Goal: Information Seeking & Learning: Understand process/instructions

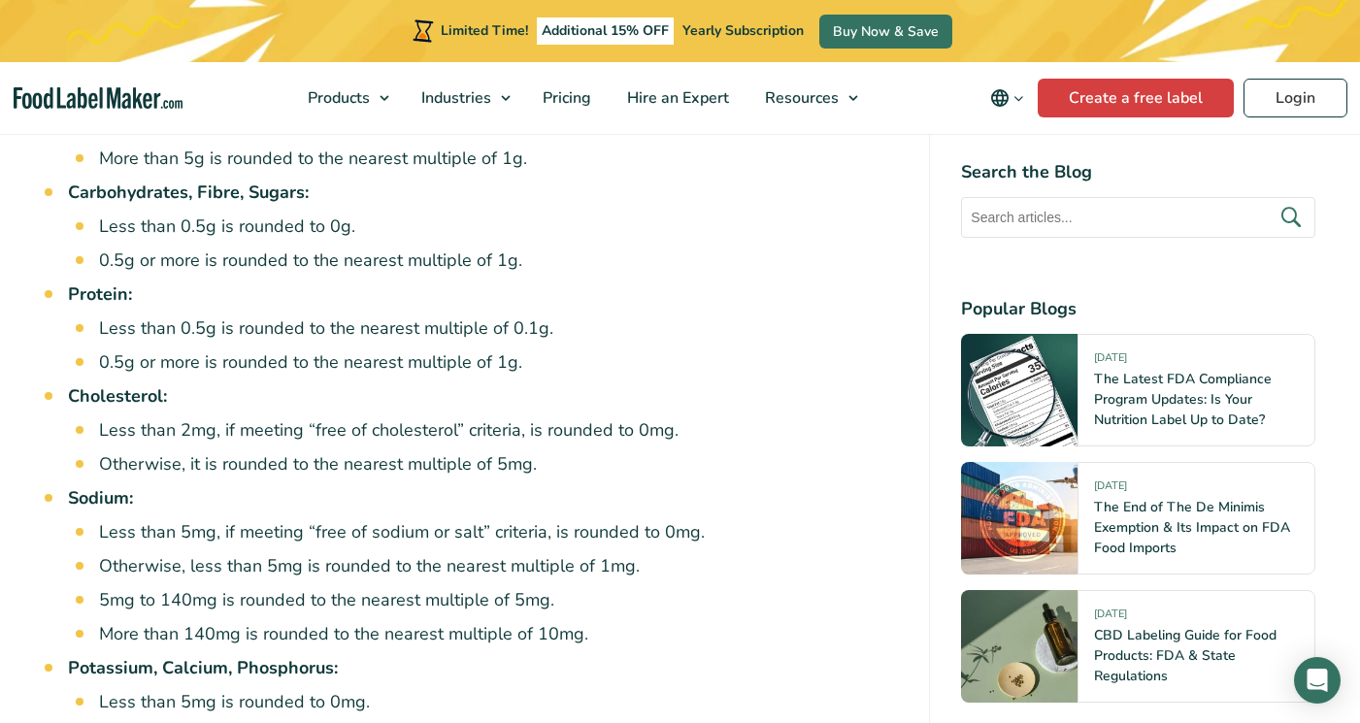
scroll to position [3593, 0]
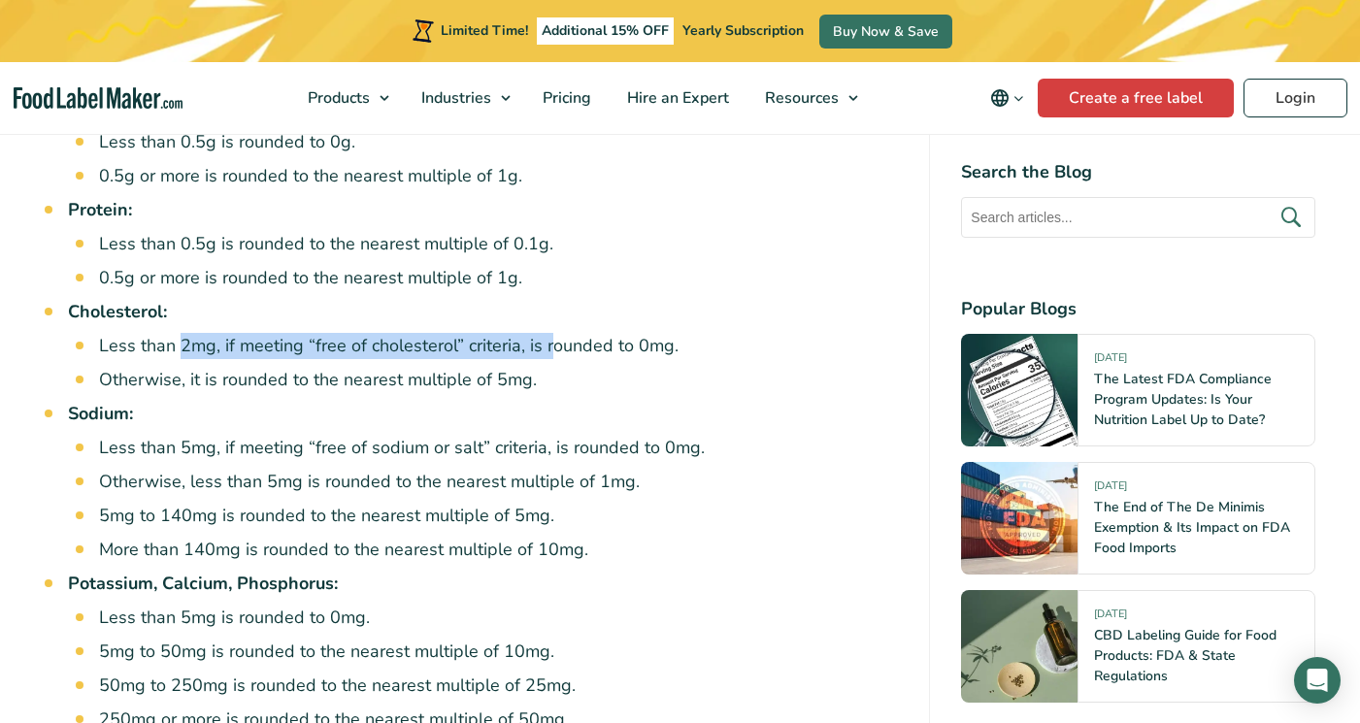
drag, startPoint x: 180, startPoint y: 276, endPoint x: 551, endPoint y: 277, distance: 370.9
click at [551, 333] on li "Less than 2mg, if meeting “free of cholesterol” criteria, is rounded to 0mg." at bounding box center [499, 346] width 800 height 26
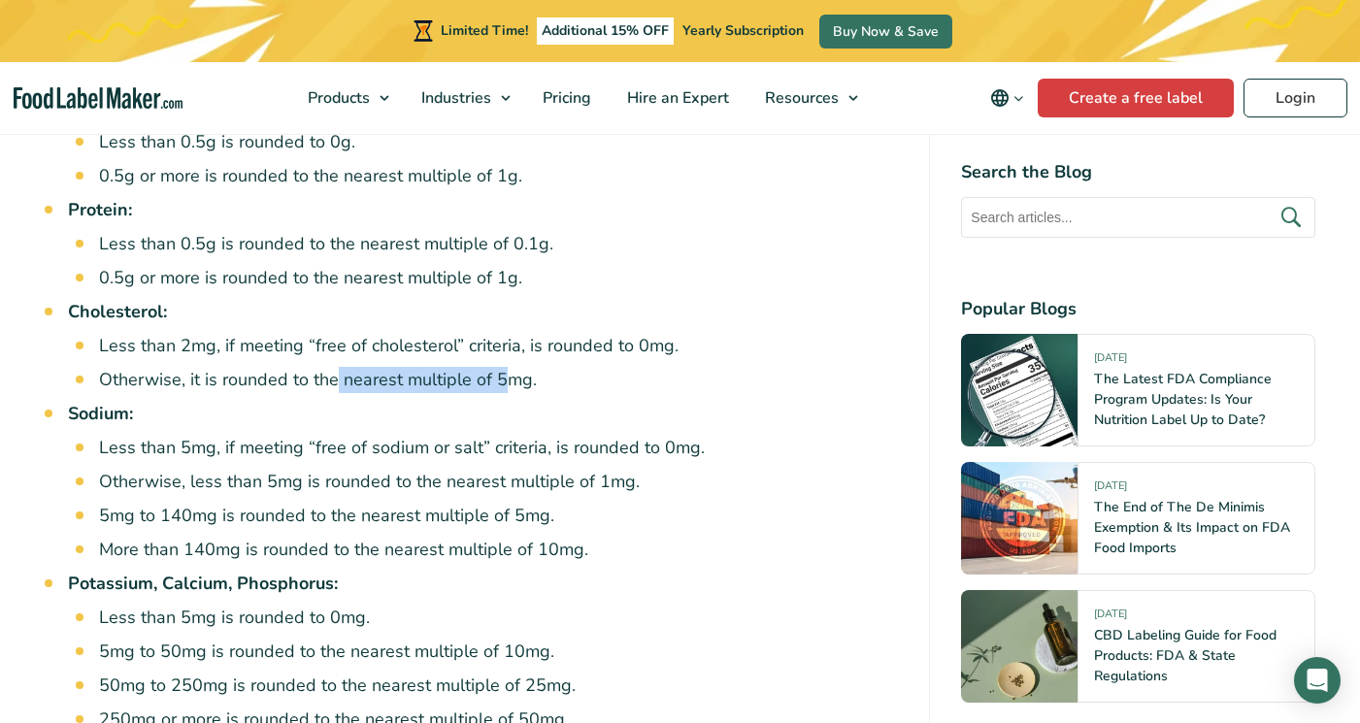
drag, startPoint x: 344, startPoint y: 310, endPoint x: 519, endPoint y: 299, distance: 175.1
click at [513, 333] on ul "Less than 2mg, if meeting “free of cholesterol” criteria, is rounded to 0mg. Ot…" at bounding box center [499, 363] width 800 height 60
click at [563, 367] on li "Otherwise, it is rounded to the nearest multiple of 5mg." at bounding box center [499, 380] width 800 height 26
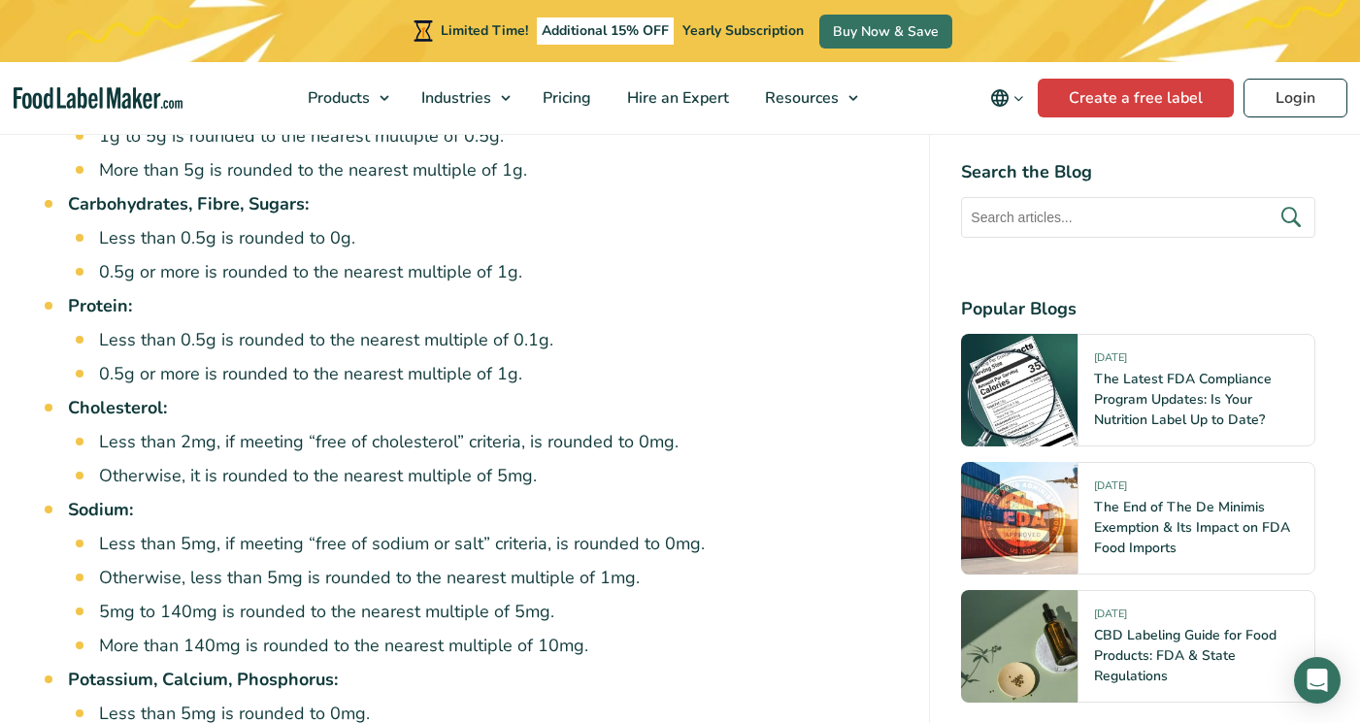
scroll to position [3496, 0]
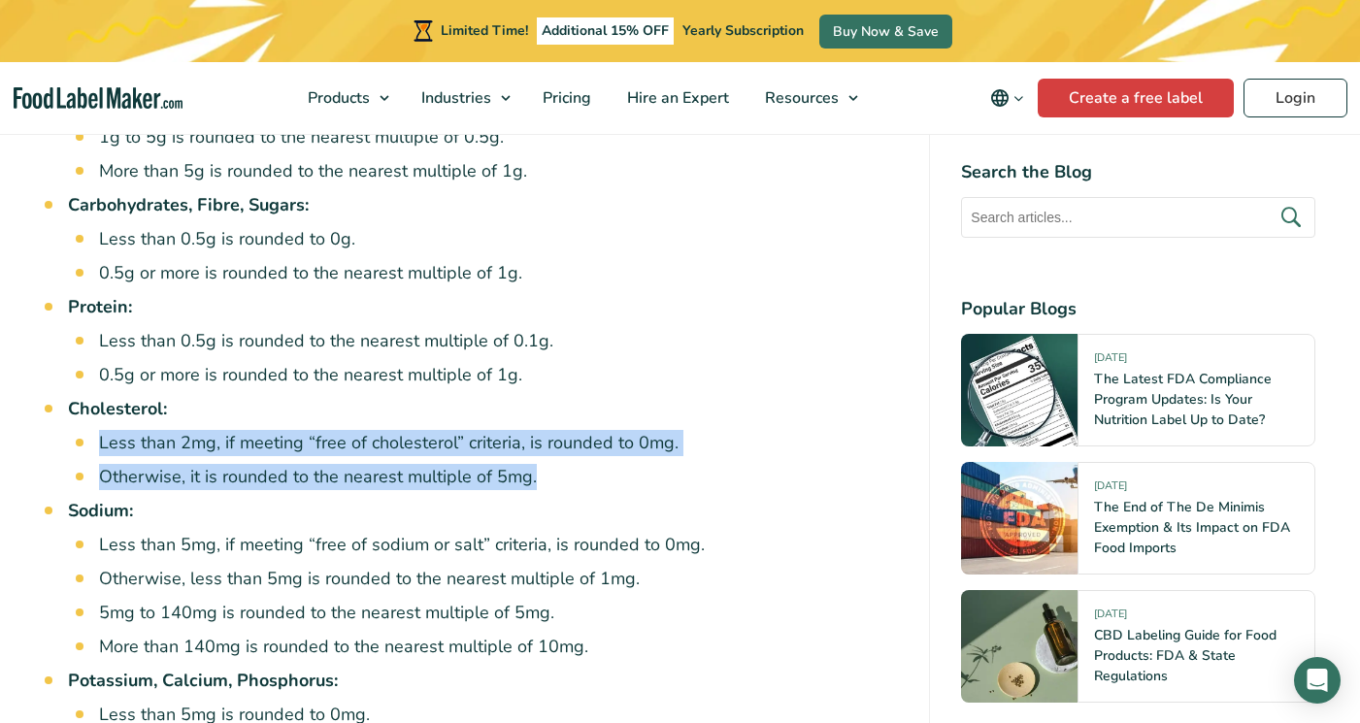
drag, startPoint x: 102, startPoint y: 373, endPoint x: 548, endPoint y: 410, distance: 447.2
click at [548, 430] on ul "Less than 2mg, if meeting “free of cholesterol” criteria, is rounded to 0mg. Ot…" at bounding box center [499, 460] width 800 height 60
copy ul "Less than 2mg, if meeting “free of cholesterol” criteria, is rounded to 0mg. Ot…"
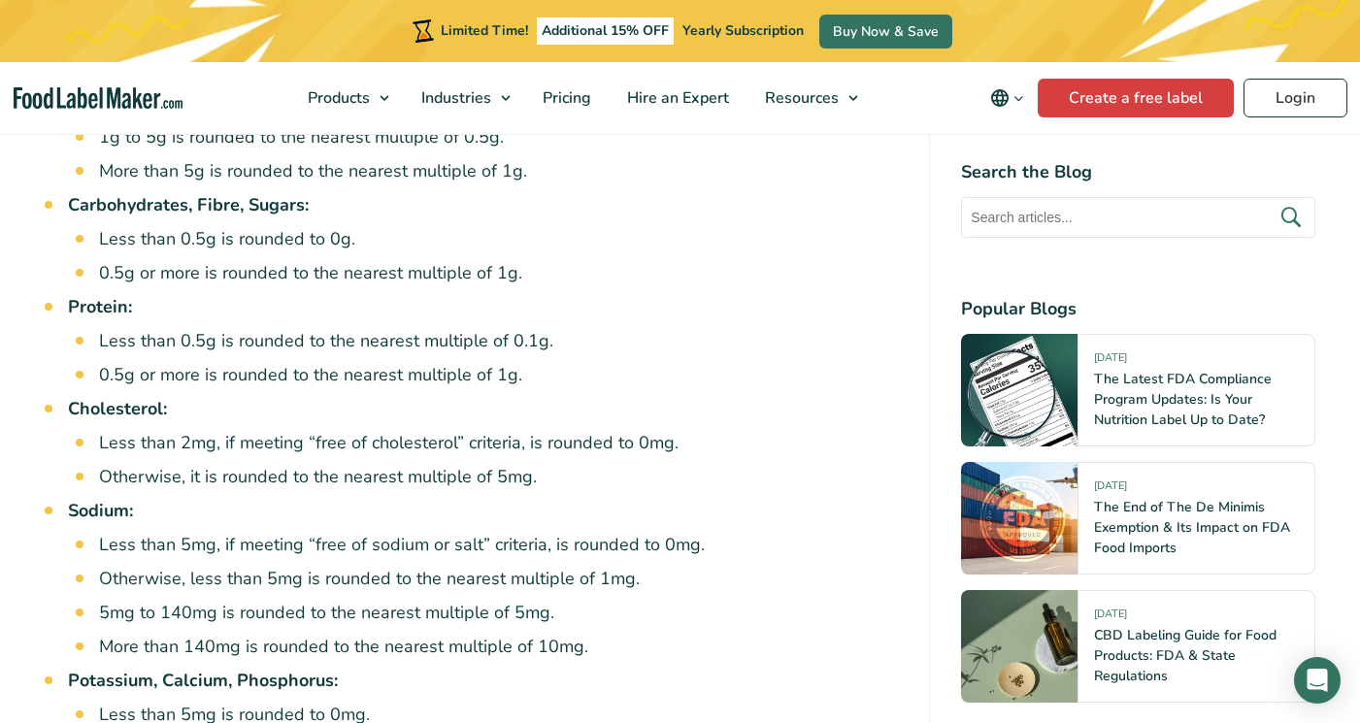
click at [882, 294] on li "Protein: Less than 0.5g is rounded to the nearest multiple of 0.1g. 0.5g or mor…" at bounding box center [483, 341] width 831 height 94
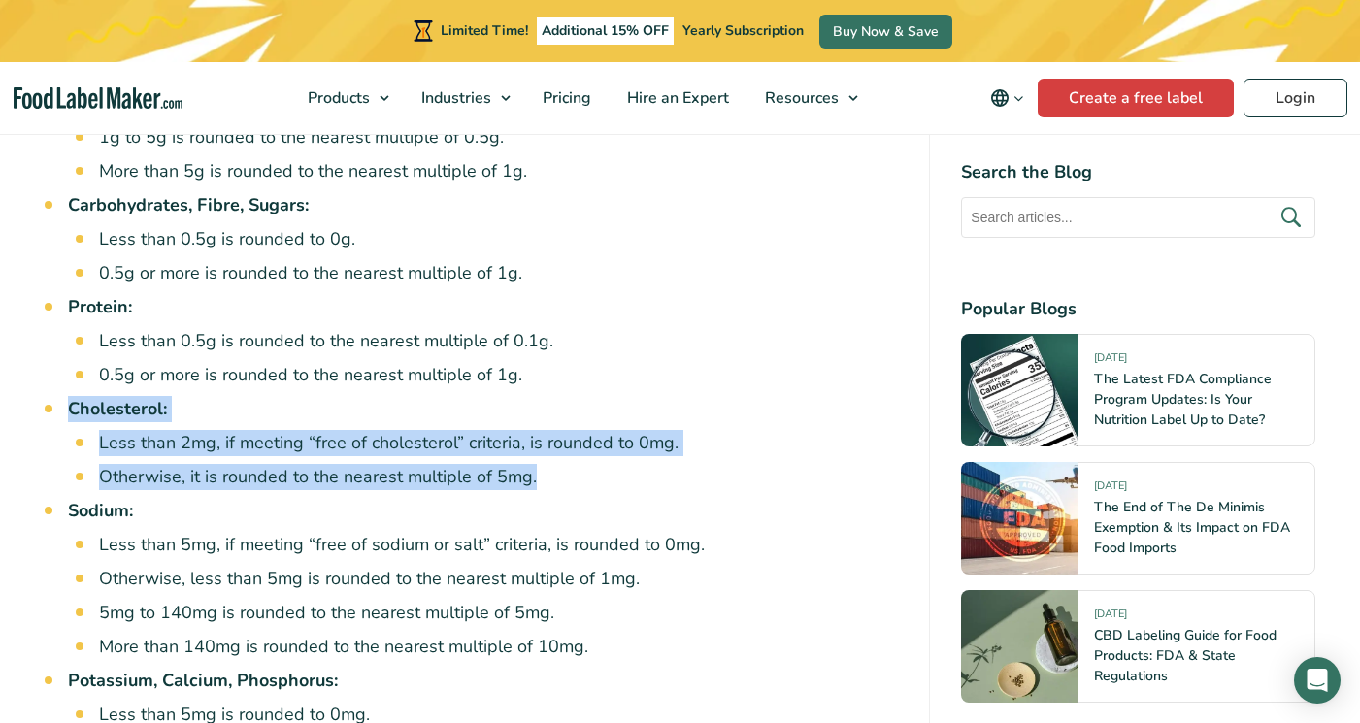
drag, startPoint x: 548, startPoint y: 417, endPoint x: 69, endPoint y: 340, distance: 484.8
click at [69, 396] on li "Cholesterol: Less than 2mg, if meeting “free of cholesterol” criteria, is round…" at bounding box center [483, 443] width 831 height 94
copy li "Cholesterol: Less than 2mg, if meeting “free of cholesterol” criteria, is round…"
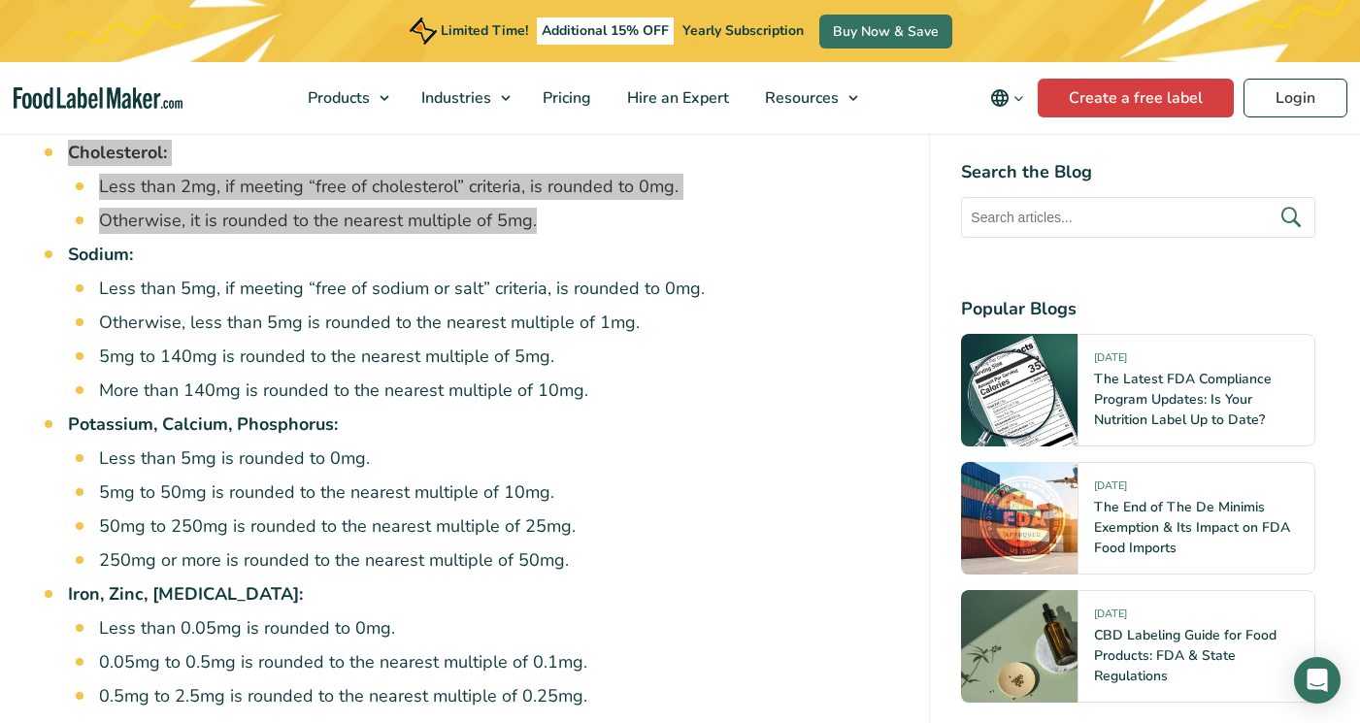
scroll to position [3787, 0]
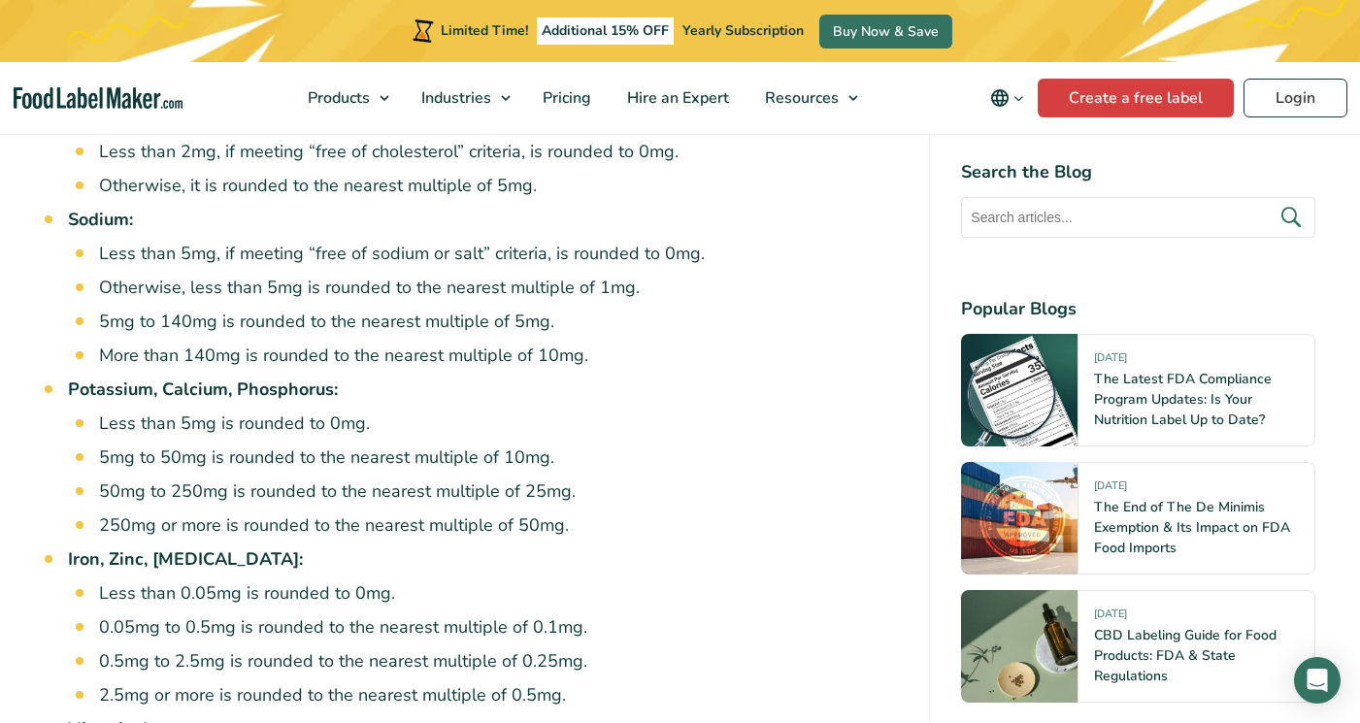
click at [111, 445] on li "5mg to 50mg is rounded to the nearest multiple of 10mg." at bounding box center [499, 458] width 800 height 26
click at [97, 377] on li "Potassium, Calcium, Phosphorus: Less than 5mg is rounded to 0mg. 5mg to 50mg is…" at bounding box center [483, 458] width 831 height 162
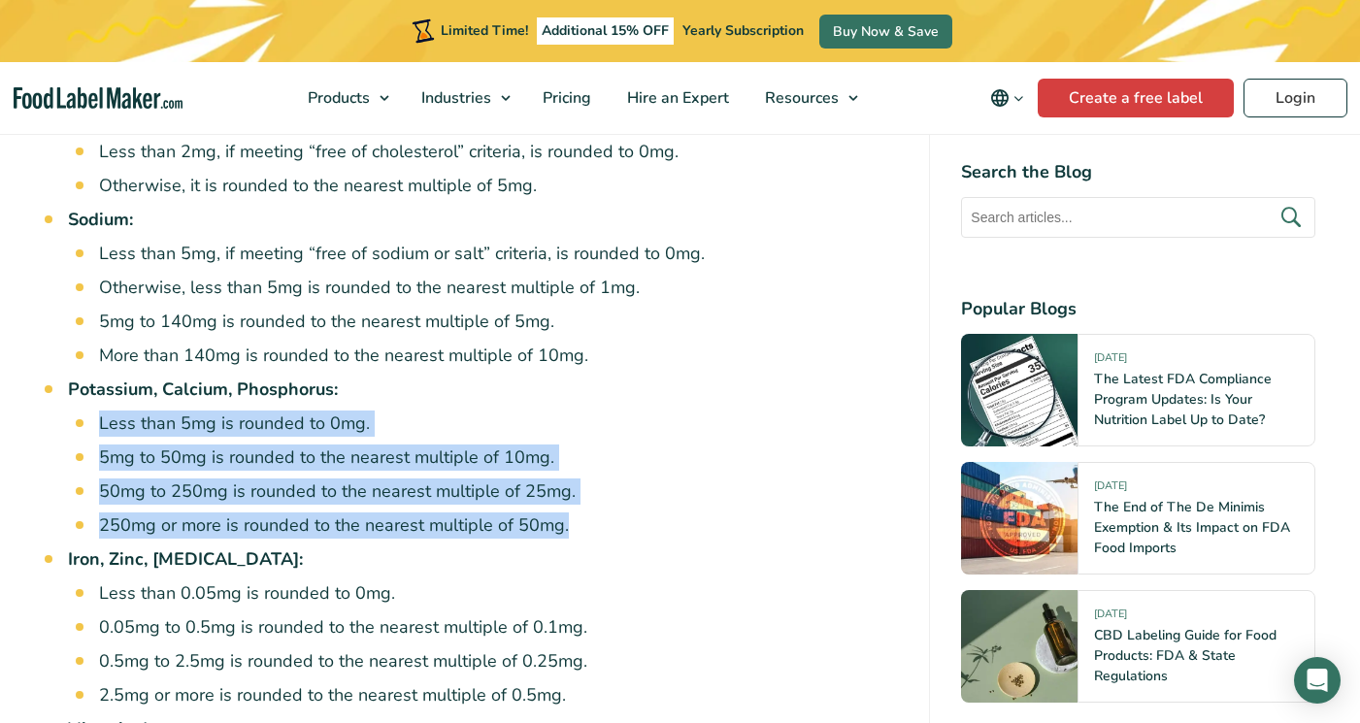
drag, startPoint x: 98, startPoint y: 353, endPoint x: 566, endPoint y: 464, distance: 480.9
click at [566, 464] on ul "Less than 5mg is rounded to 0mg. 5mg to 50mg is rounded to the nearest multiple…" at bounding box center [499, 475] width 800 height 128
copy ul "Less than 5mg is rounded to 0mg. 5mg to 50mg is rounded to the nearest multiple…"
click at [550, 513] on li "250mg or more is rounded to the nearest multiple of 50mg." at bounding box center [499, 526] width 800 height 26
click at [587, 479] on li "50mg to 250mg is rounded to the nearest multiple of 25mg." at bounding box center [499, 492] width 800 height 26
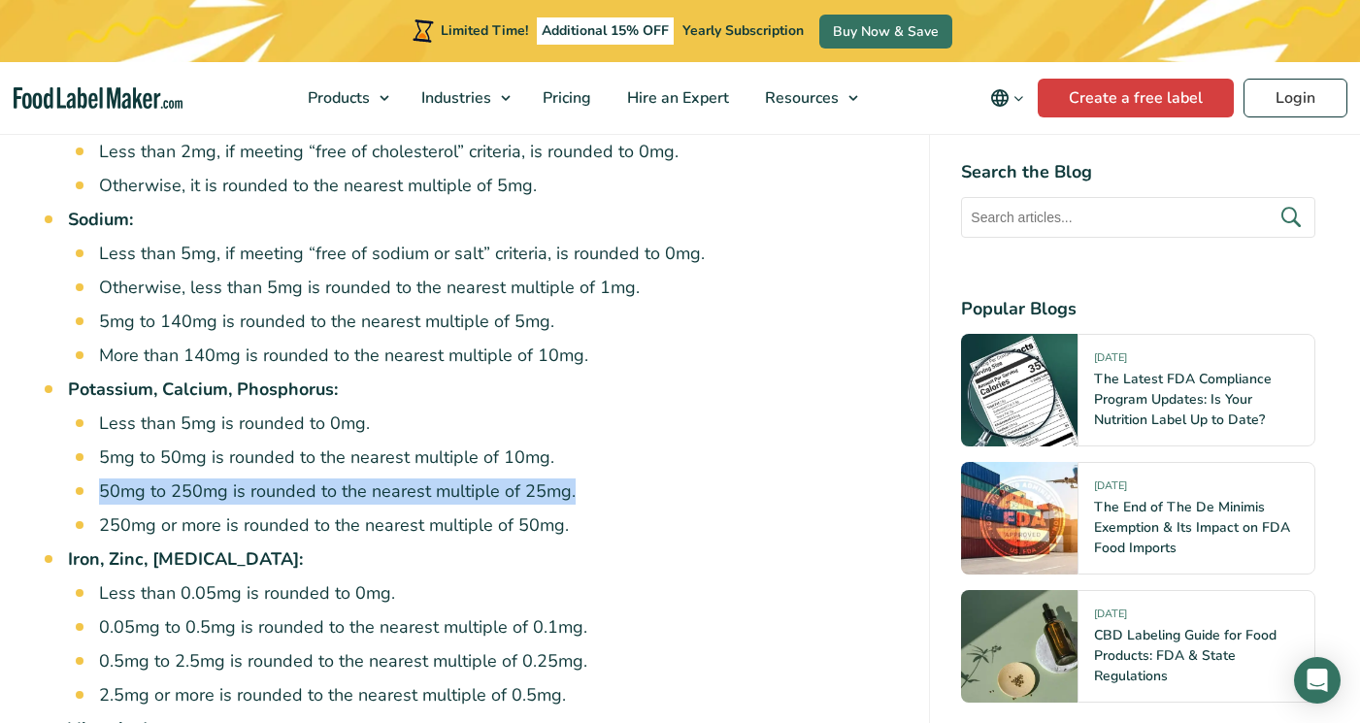
drag, startPoint x: 604, startPoint y: 423, endPoint x: 102, endPoint y: 424, distance: 502.0
click at [102, 479] on li "50mg to 250mg is rounded to the nearest multiple of 25mg." at bounding box center [499, 492] width 800 height 26
copy li "50mg to 250mg is rounded to the nearest multiple of 25mg."
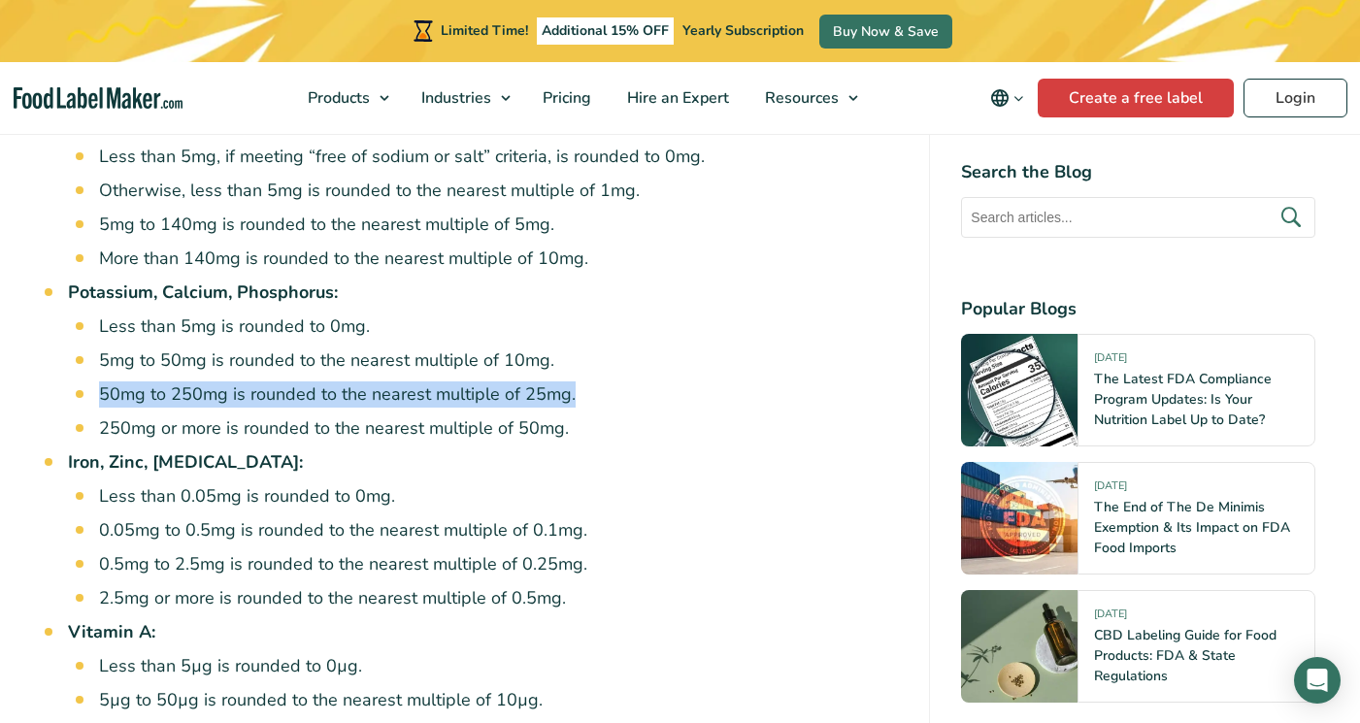
scroll to position [3981, 0]
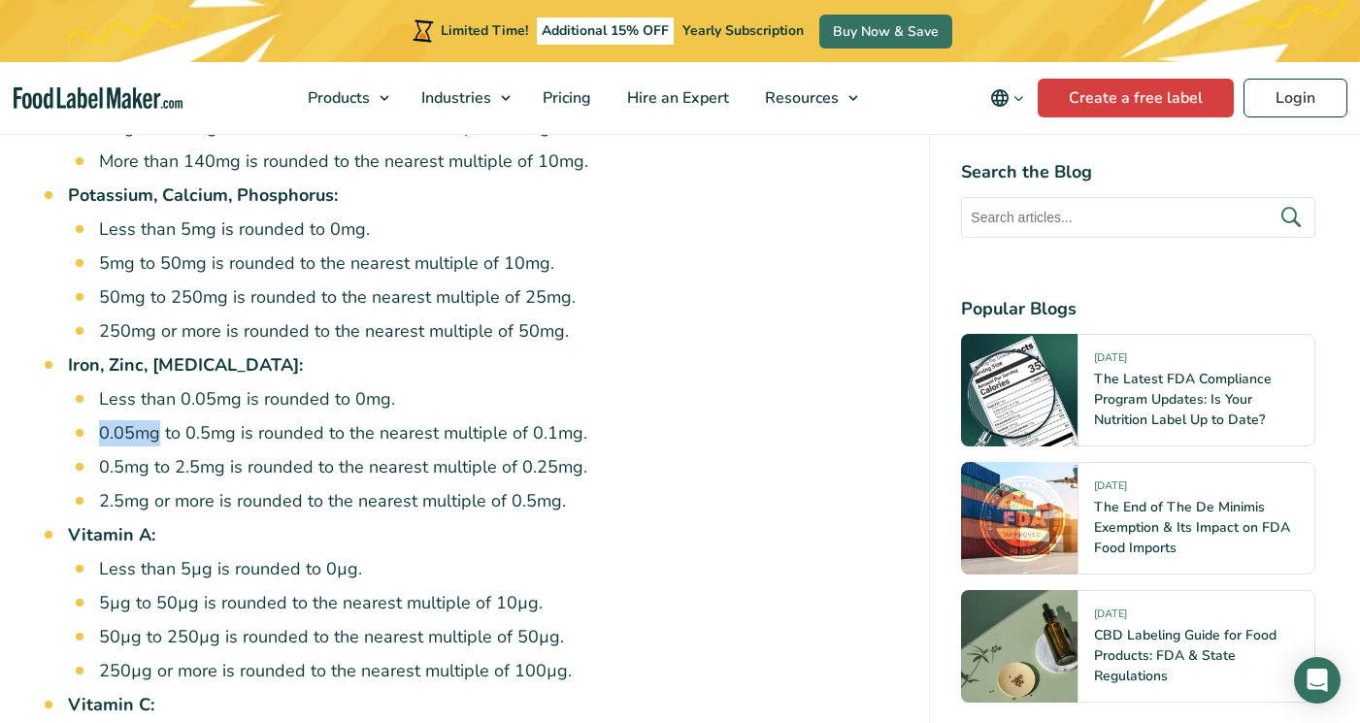
drag, startPoint x: 98, startPoint y: 362, endPoint x: 174, endPoint y: 375, distance: 76.8
click at [157, 420] on li "0.05mg to 0.5mg is rounded to the nearest multiple of 0.1mg." at bounding box center [499, 433] width 800 height 26
click at [176, 386] on ul "Less than 0.05mg is rounded to 0mg. 0.05mg to 0.5mg is rounded to the nearest m…" at bounding box center [499, 450] width 800 height 128
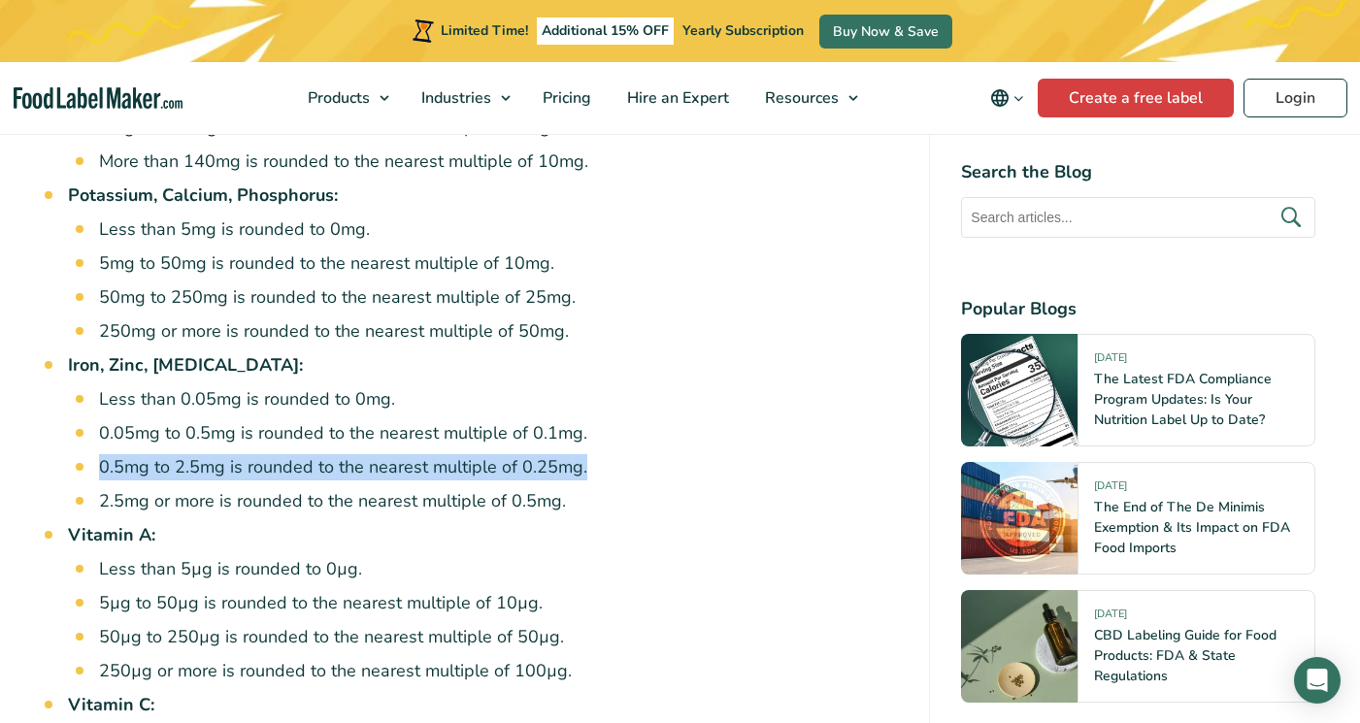
drag, startPoint x: 101, startPoint y: 400, endPoint x: 590, endPoint y: 405, distance: 489.4
click at [590, 454] on li "0.5mg to 2.5mg is rounded to the nearest multiple of 0.25mg." at bounding box center [499, 467] width 800 height 26
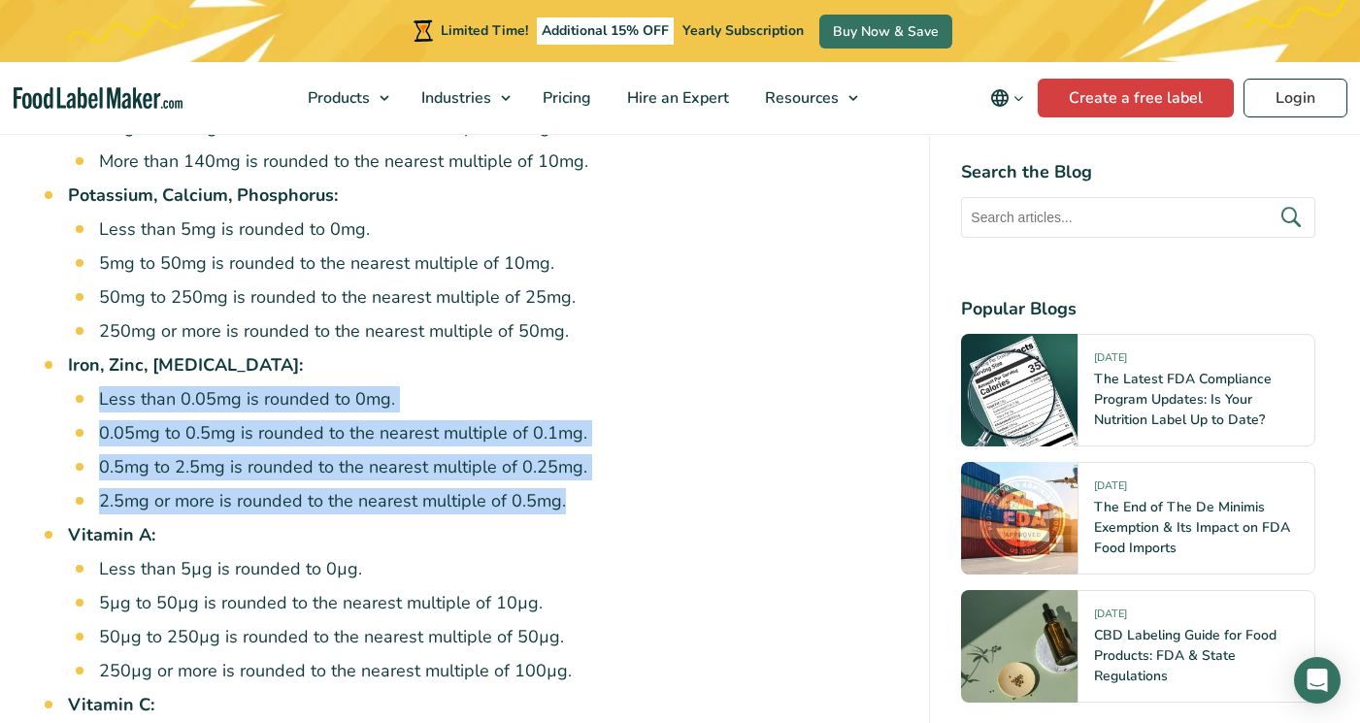
drag, startPoint x: 564, startPoint y: 394, endPoint x: 558, endPoint y: 443, distance: 48.9
click at [571, 444] on ul "Less than 0.05mg is rounded to 0mg. 0.05mg to 0.5mg is rounded to the nearest m…" at bounding box center [499, 450] width 800 height 128
copy ul "Less than 0.05mg is rounded to 0mg. 0.05mg to 0.5mg is rounded to the nearest m…"
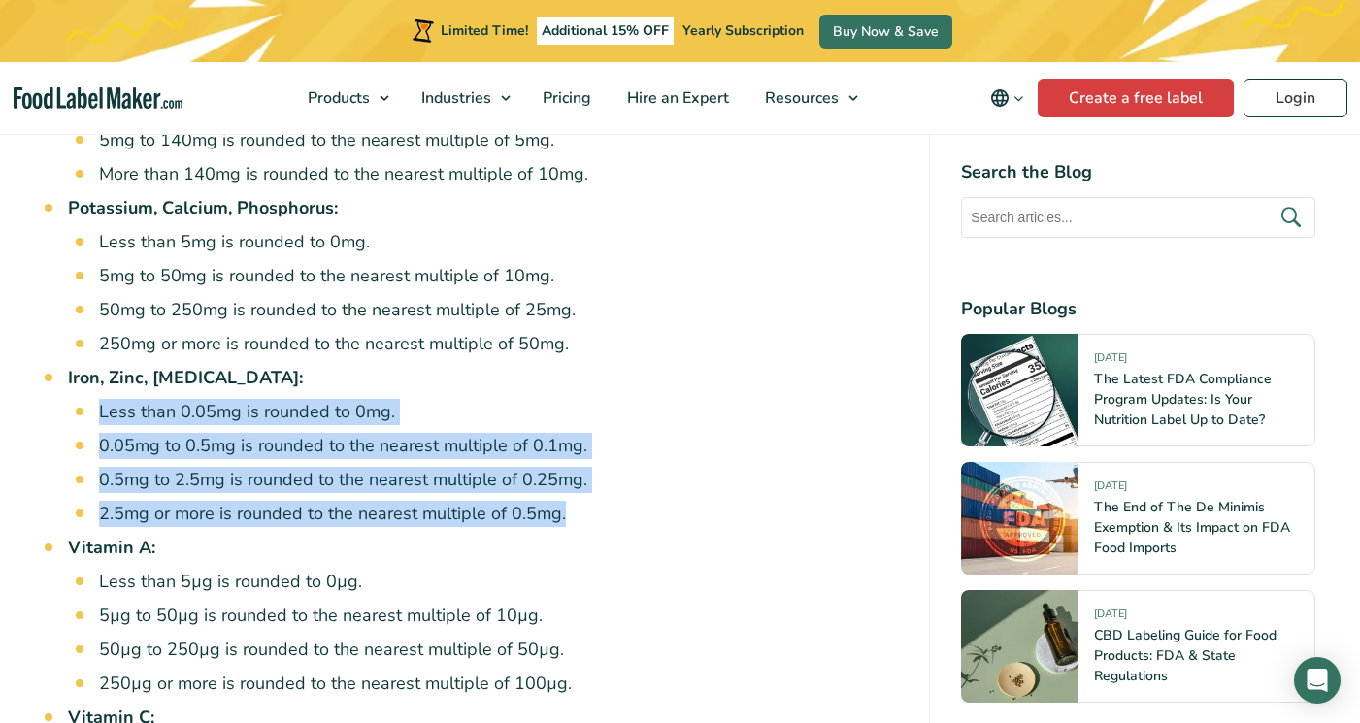
scroll to position [4078, 0]
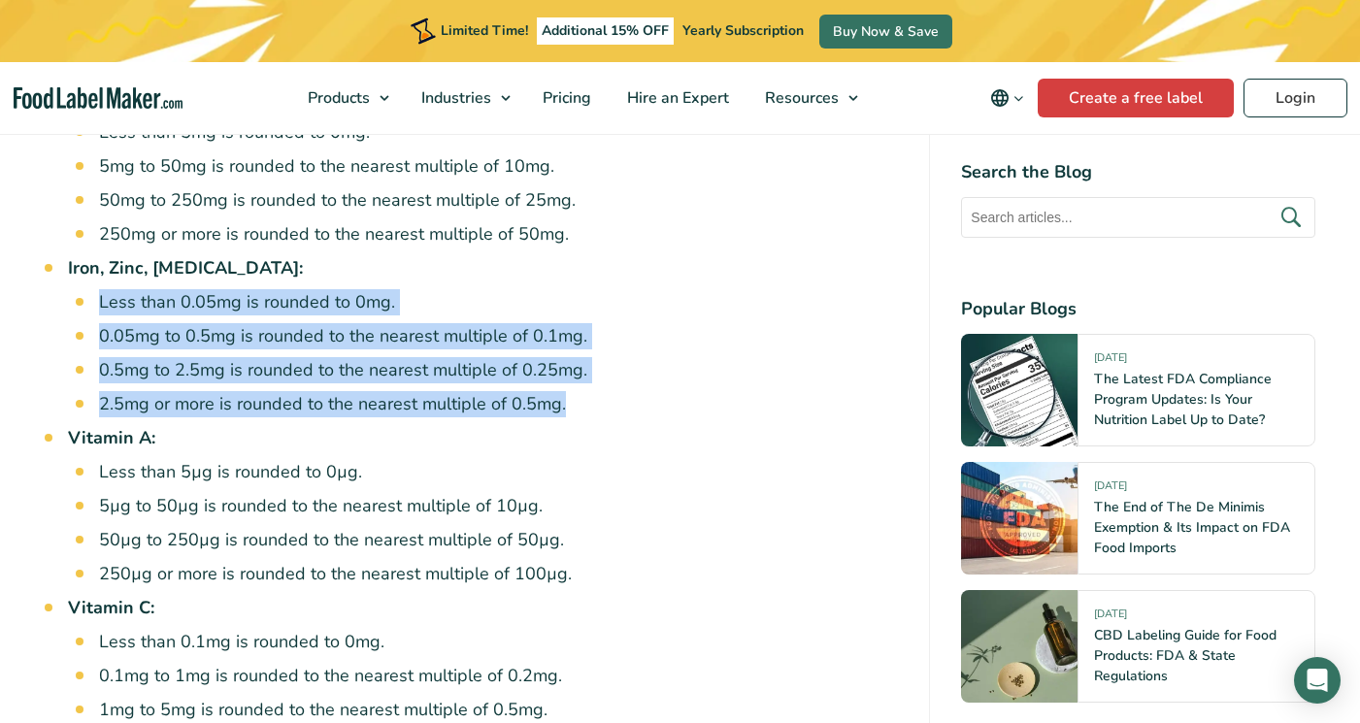
copy ul "Less than 0.05mg is rounded to 0mg. 0.05mg to 0.5mg is rounded to the nearest m…"
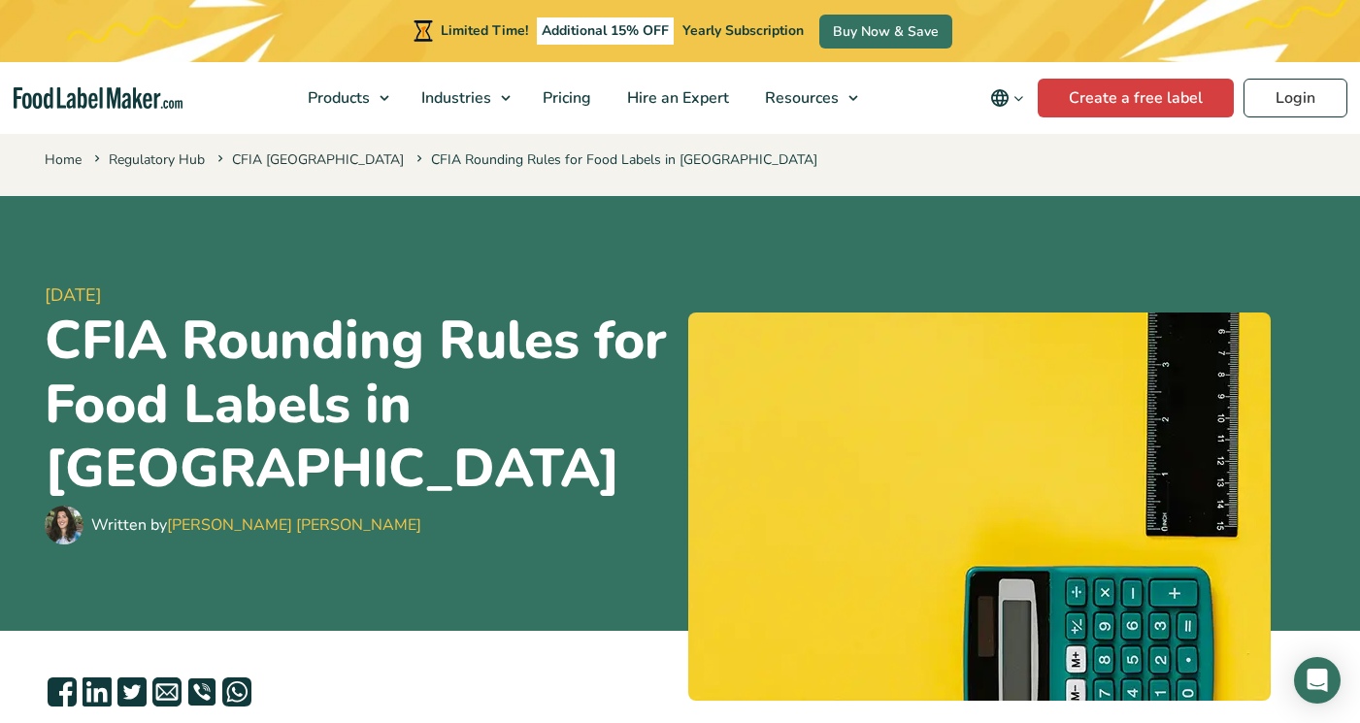
scroll to position [0, 0]
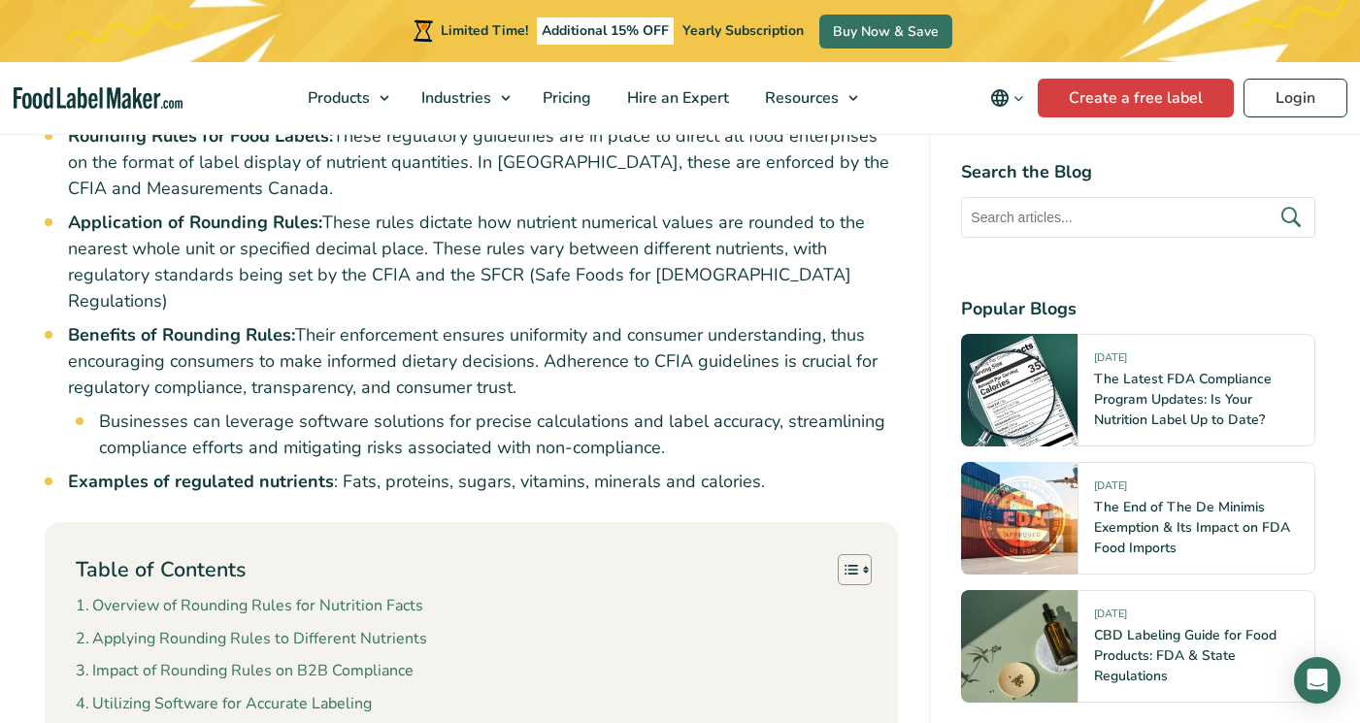
scroll to position [2904, 0]
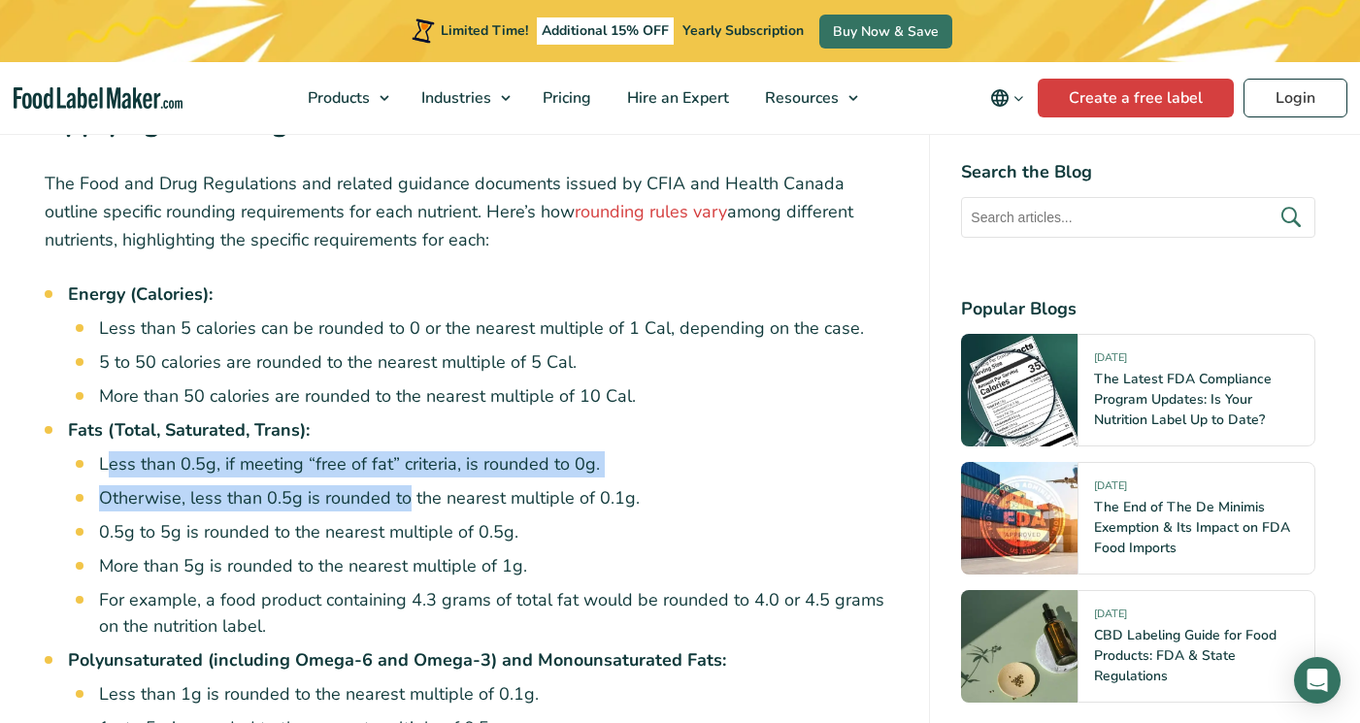
drag, startPoint x: 109, startPoint y: 393, endPoint x: 404, endPoint y: 414, distance: 295.9
click at [404, 452] on ul "Less than 0.5g, if meeting “free of fat” criteria, is rounded to 0g. Otherwise,…" at bounding box center [499, 546] width 800 height 188
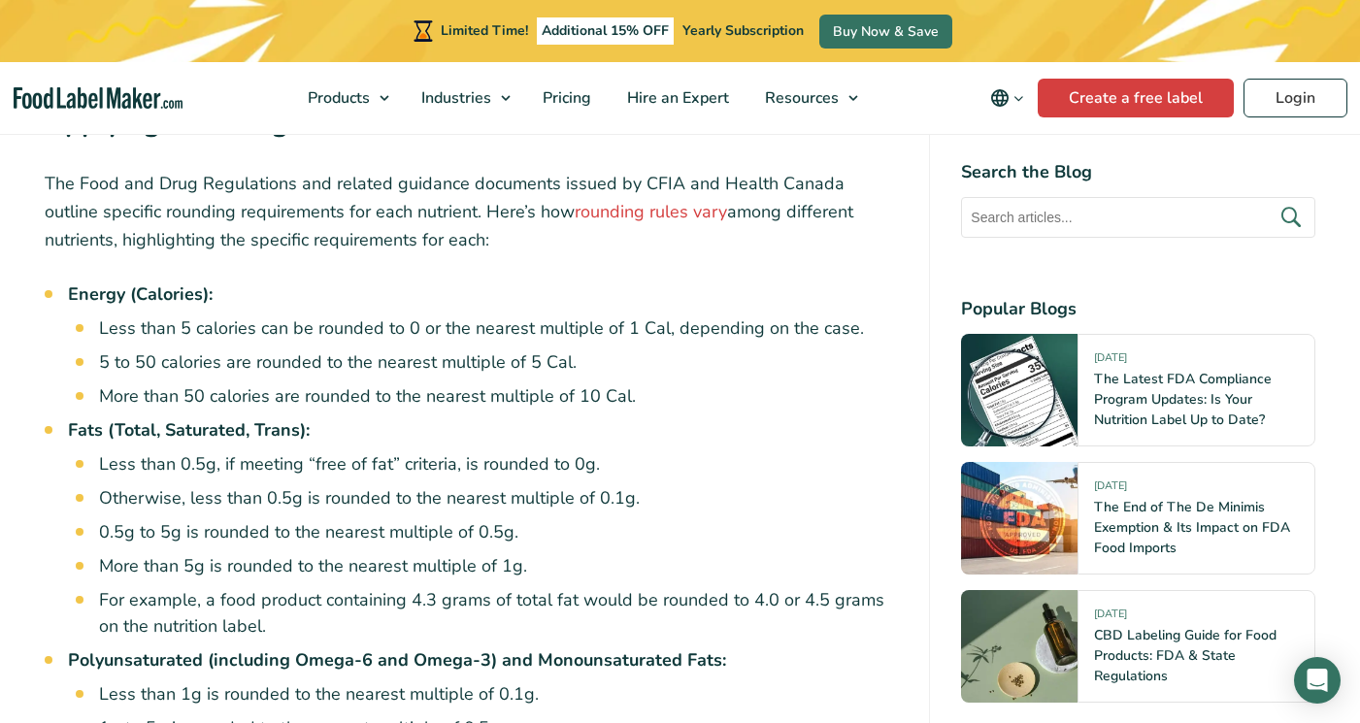
click at [368, 519] on li "0.5g to 5g is rounded to the nearest multiple of 0.5g." at bounding box center [499, 532] width 800 height 26
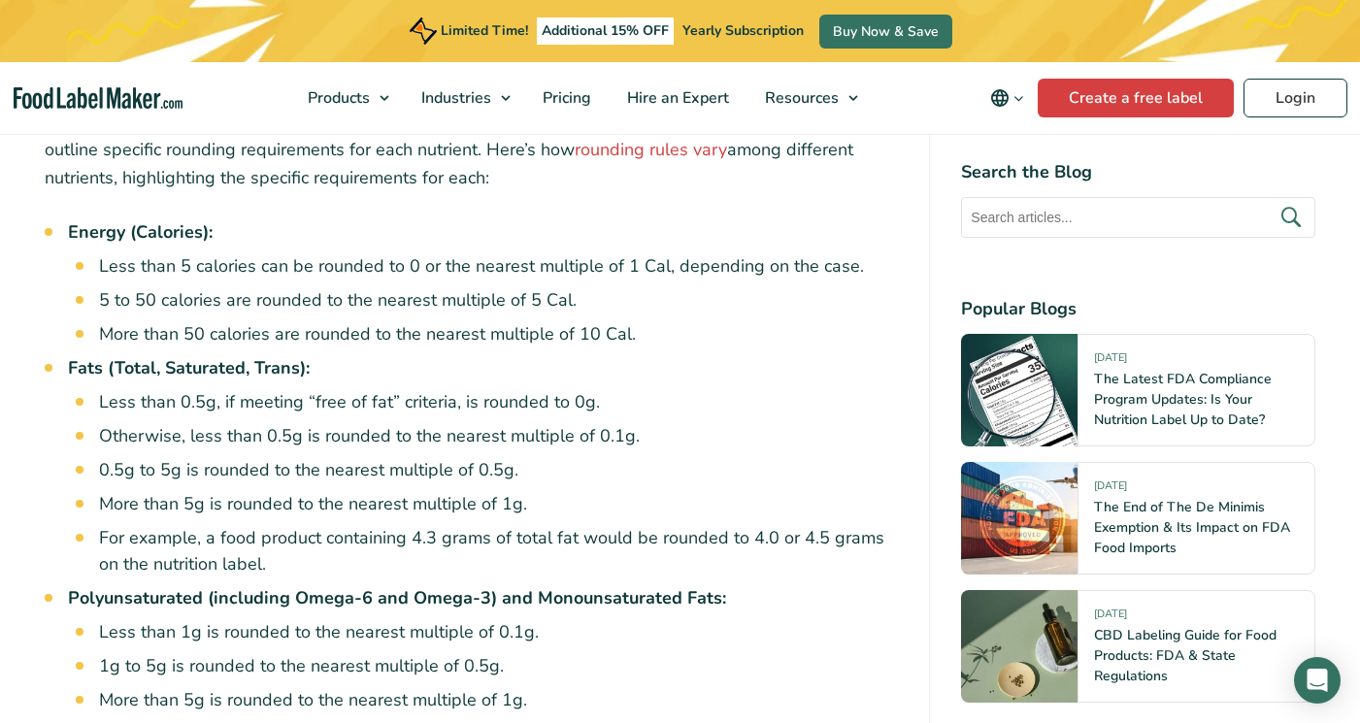
scroll to position [3001, 0]
